Goal: Task Accomplishment & Management: Manage account settings

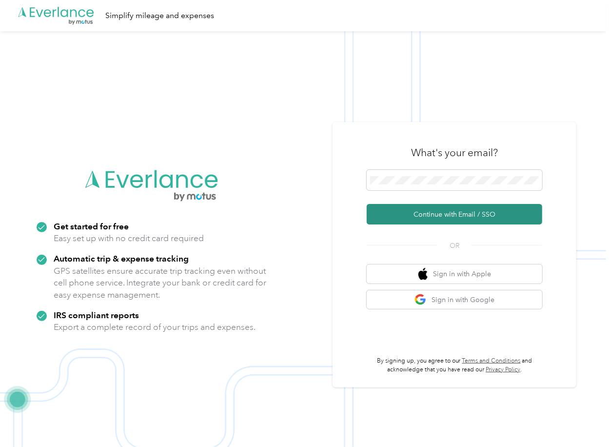
click at [405, 210] on button "Continue with Email / SSO" at bounding box center [455, 214] width 176 height 20
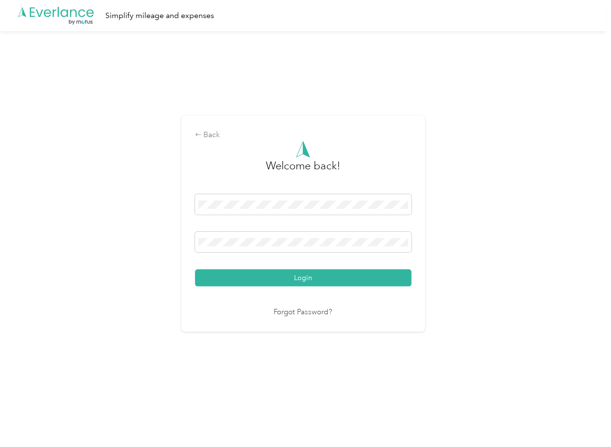
click at [246, 269] on div "Login" at bounding box center [303, 240] width 217 height 92
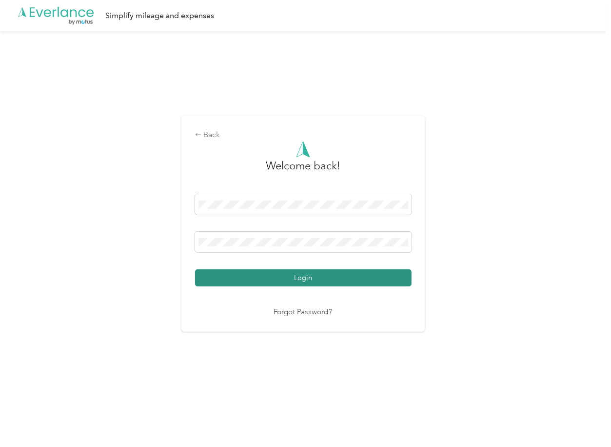
click at [229, 271] on button "Login" at bounding box center [303, 277] width 217 height 17
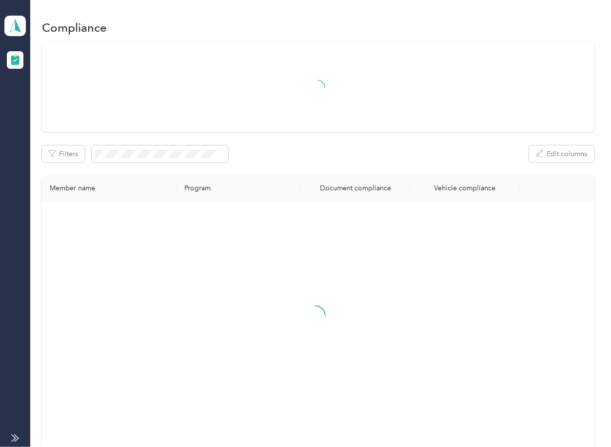
click at [317, 161] on div "Filters Edit columns" at bounding box center [318, 153] width 552 height 17
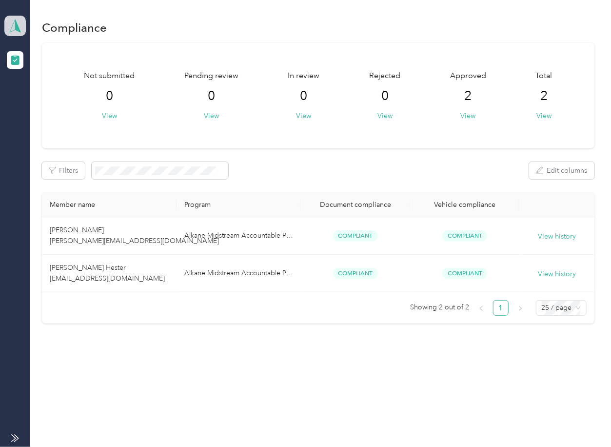
drag, startPoint x: 20, startPoint y: 26, endPoint x: 20, endPoint y: 32, distance: 5.4
click at [20, 26] on icon at bounding box center [15, 26] width 15 height 14
click at [36, 100] on div "Log out" at bounding box center [32, 102] width 38 height 10
